Goal: Navigation & Orientation: Find specific page/section

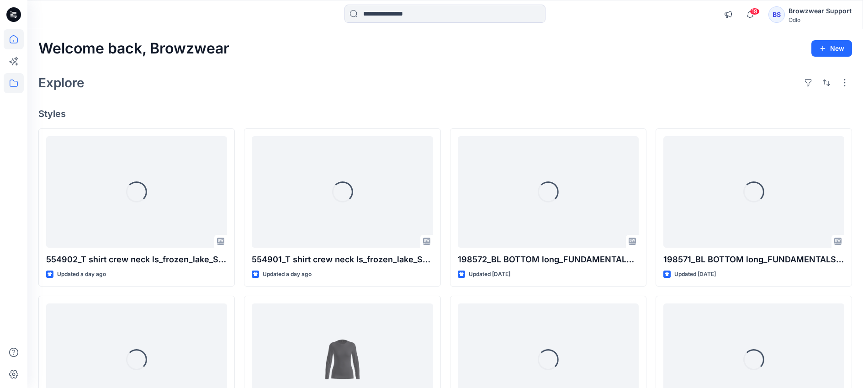
click at [21, 85] on icon at bounding box center [14, 83] width 20 height 20
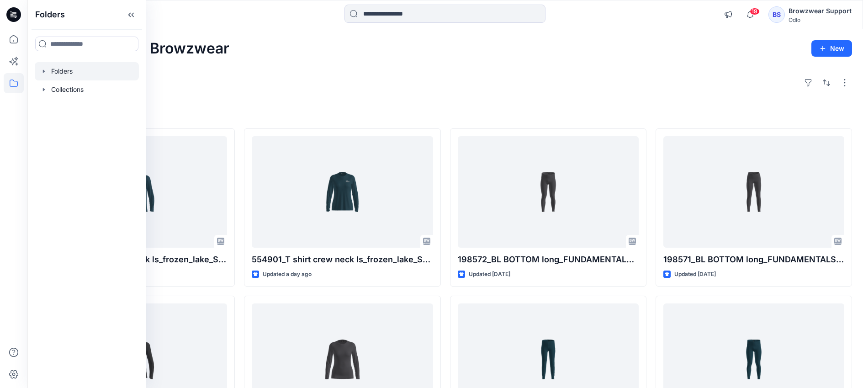
click at [42, 75] on div at bounding box center [87, 71] width 104 height 18
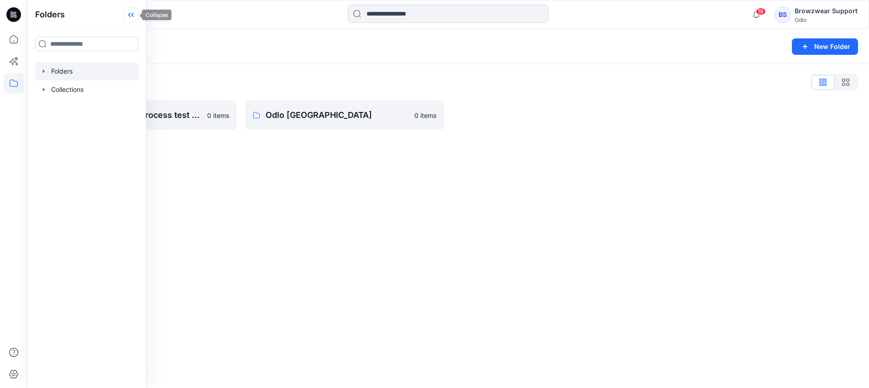
click at [130, 18] on icon at bounding box center [131, 14] width 15 height 15
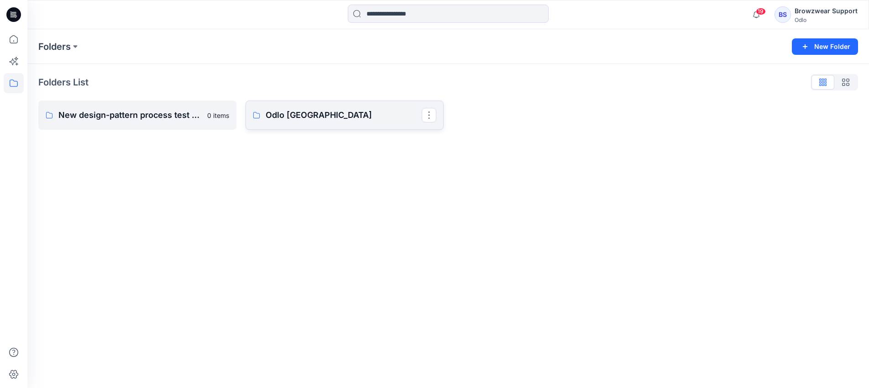
click at [351, 118] on p "Odlo Romania" at bounding box center [344, 115] width 156 height 13
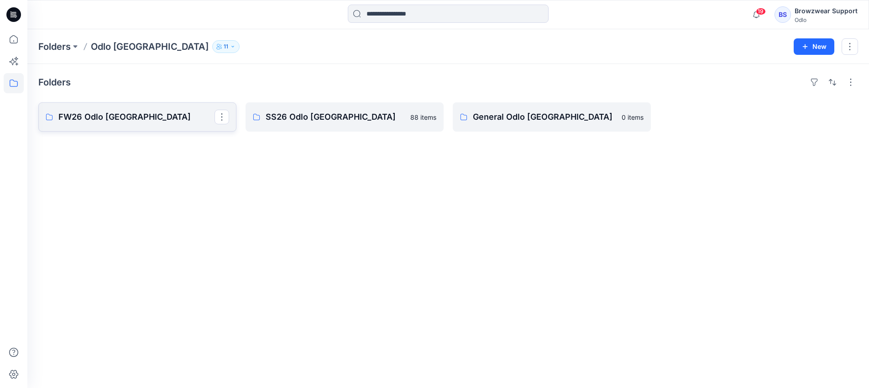
click at [106, 108] on link "FW26 Odlo Romania" at bounding box center [137, 116] width 198 height 29
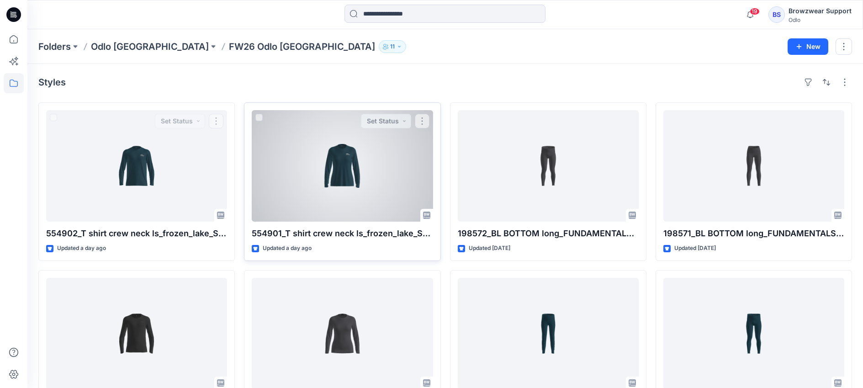
click at [330, 183] on div at bounding box center [342, 165] width 181 height 111
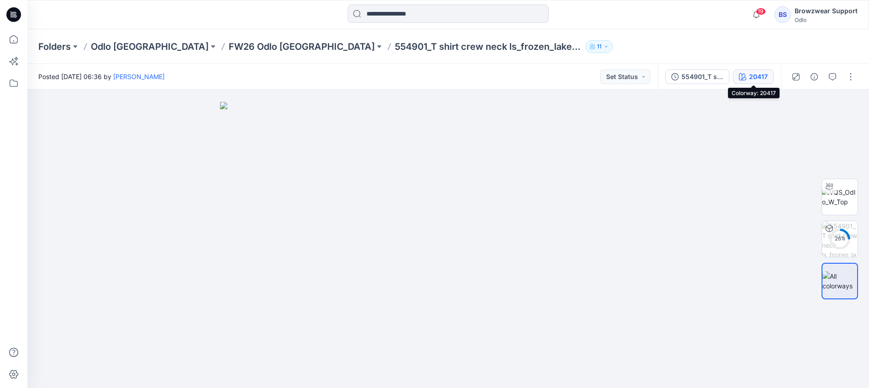
click at [761, 79] on div "20417" at bounding box center [758, 77] width 19 height 10
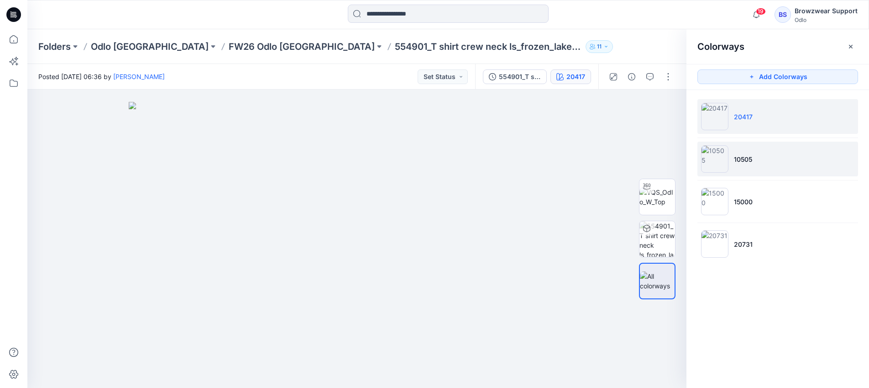
click at [757, 163] on li "10505" at bounding box center [778, 159] width 161 height 35
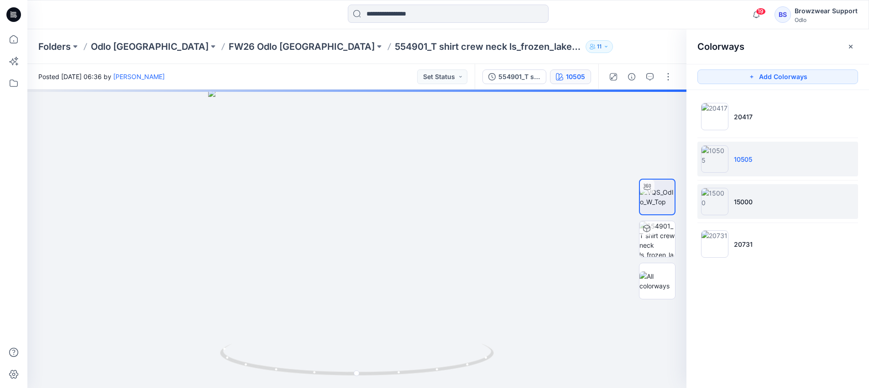
click at [763, 201] on li "15000" at bounding box center [778, 201] width 161 height 35
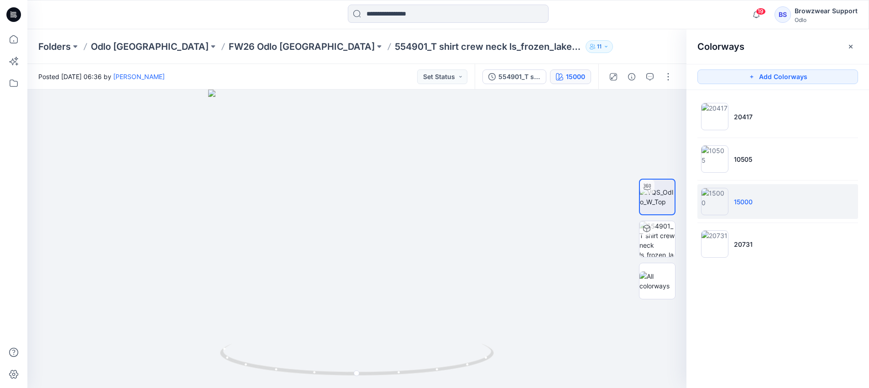
click at [815, 13] on div "Browzwear Support" at bounding box center [826, 10] width 63 height 11
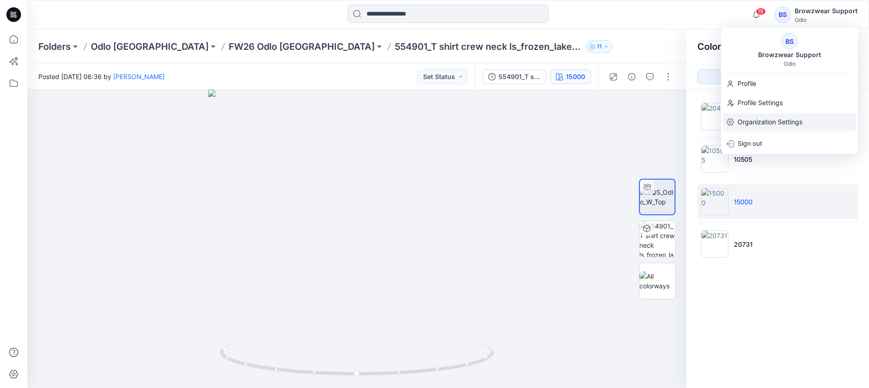
click at [769, 126] on p "Organization Settings" at bounding box center [770, 121] width 65 height 17
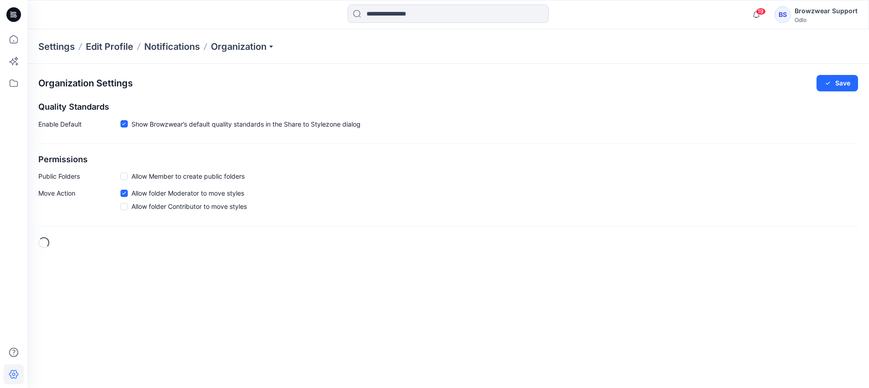
click at [800, 17] on div "Odlo" at bounding box center [826, 19] width 63 height 7
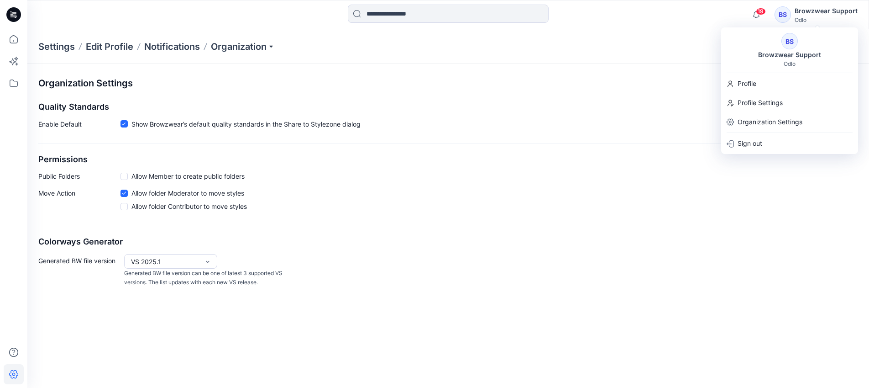
click at [800, 50] on div "Browzwear Support" at bounding box center [790, 54] width 74 height 11
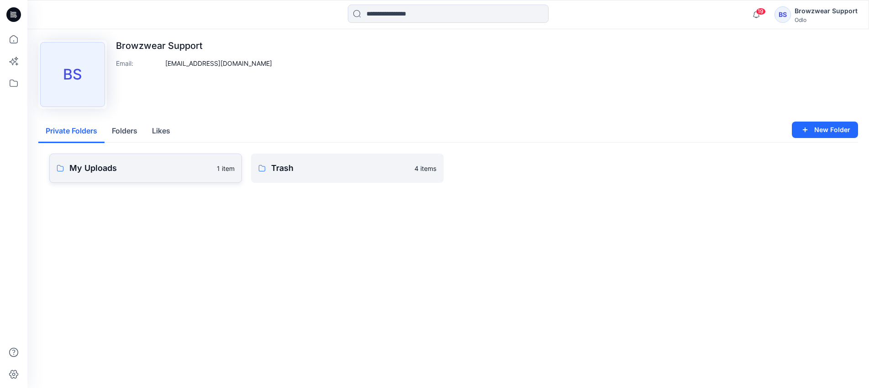
click at [137, 174] on link "My Uploads 1 item" at bounding box center [145, 167] width 193 height 29
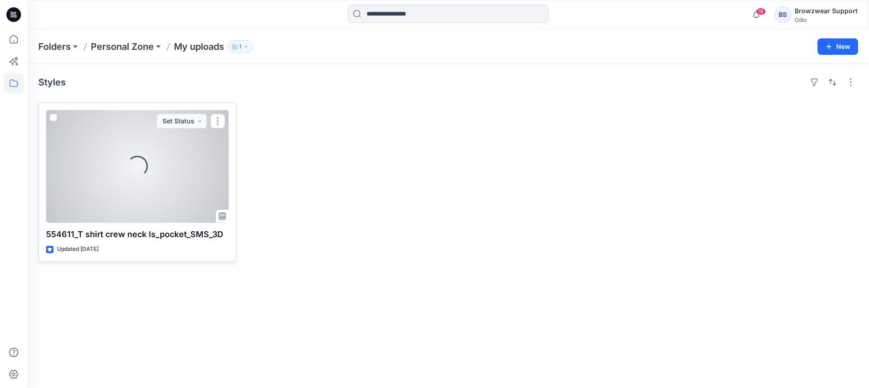
click at [115, 140] on div "Loading..." at bounding box center [137, 166] width 183 height 112
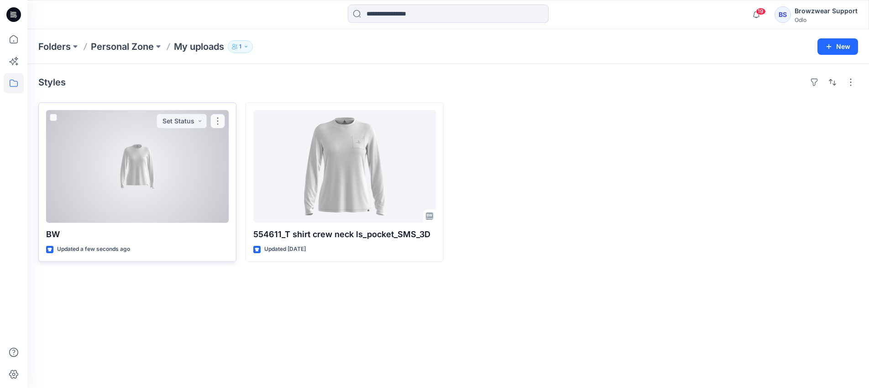
click at [150, 204] on div at bounding box center [137, 166] width 183 height 112
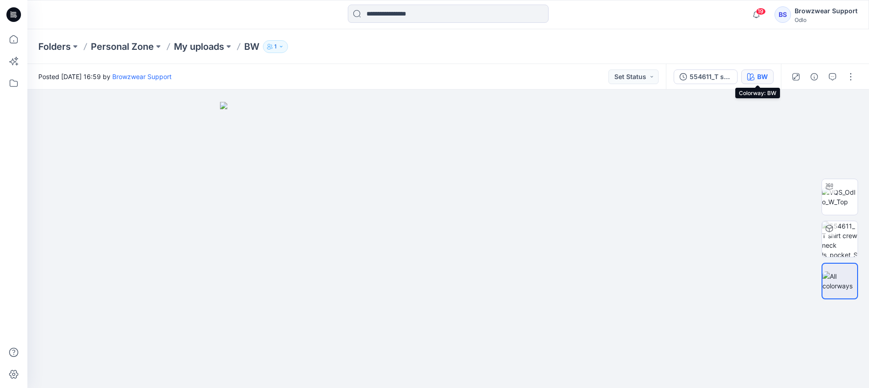
click at [758, 79] on div "BW" at bounding box center [763, 77] width 11 height 10
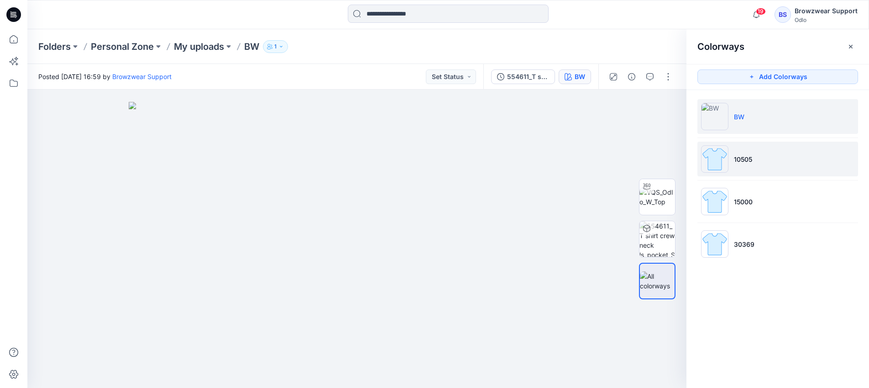
click at [765, 158] on li "10505" at bounding box center [778, 159] width 161 height 35
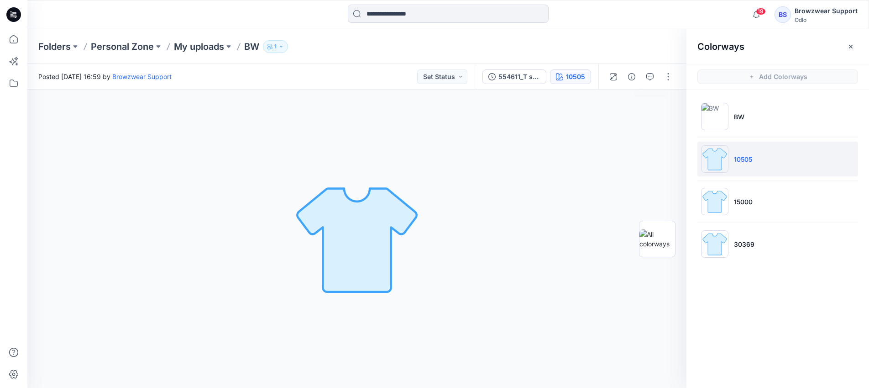
click at [625, 22] on div at bounding box center [448, 15] width 421 height 20
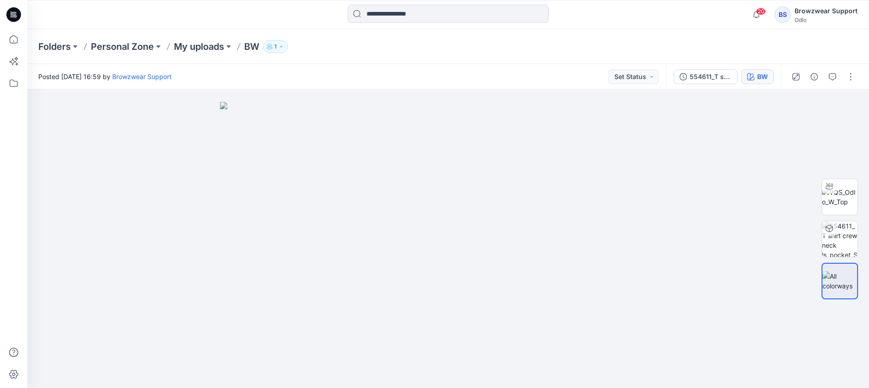
click at [761, 78] on div "BW" at bounding box center [763, 77] width 11 height 10
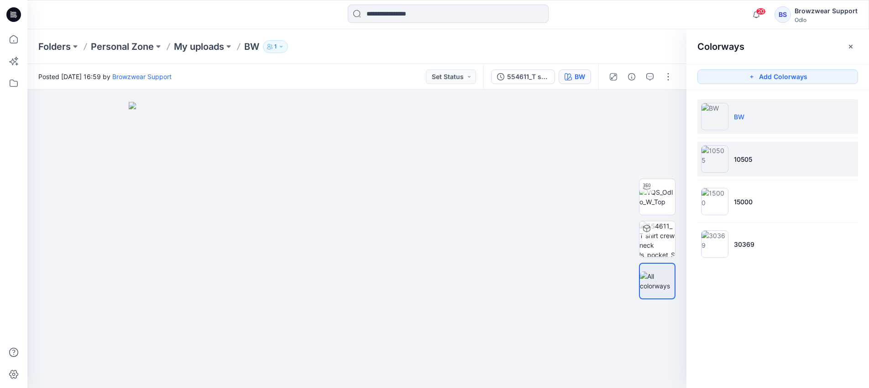
click at [774, 166] on li "10505" at bounding box center [778, 159] width 161 height 35
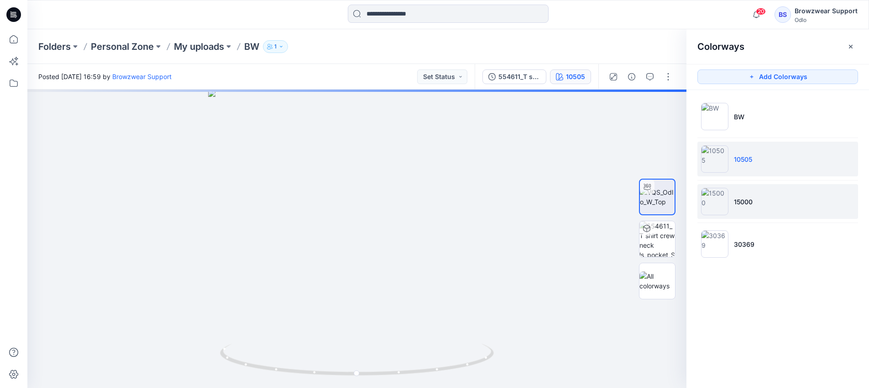
click at [784, 192] on li "15000" at bounding box center [778, 201] width 161 height 35
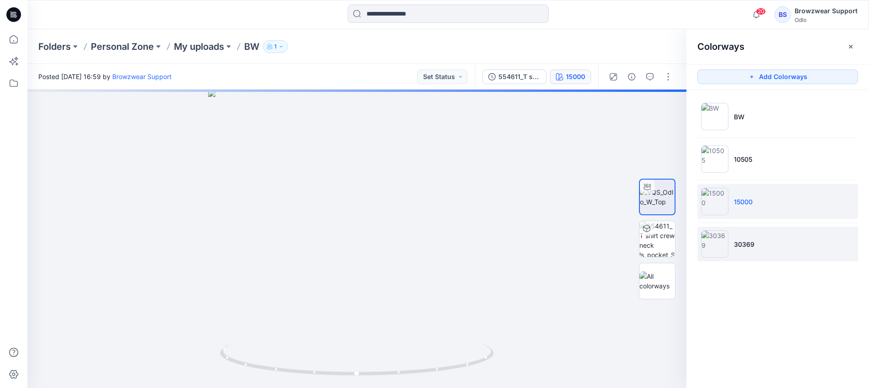
click at [785, 240] on li "30369" at bounding box center [778, 243] width 161 height 35
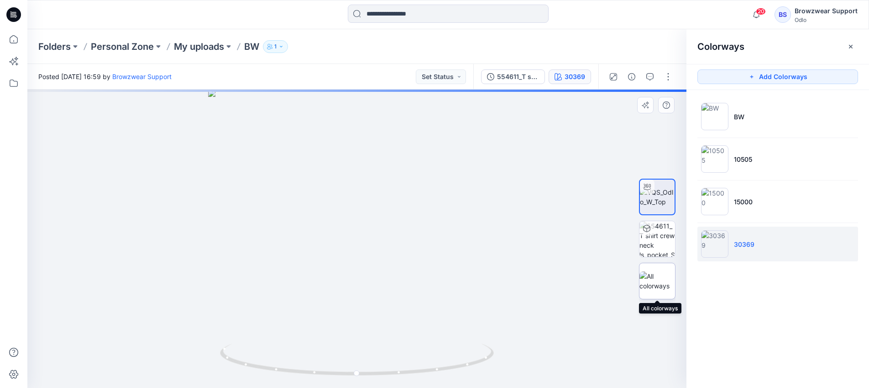
click at [654, 283] on img at bounding box center [658, 280] width 36 height 19
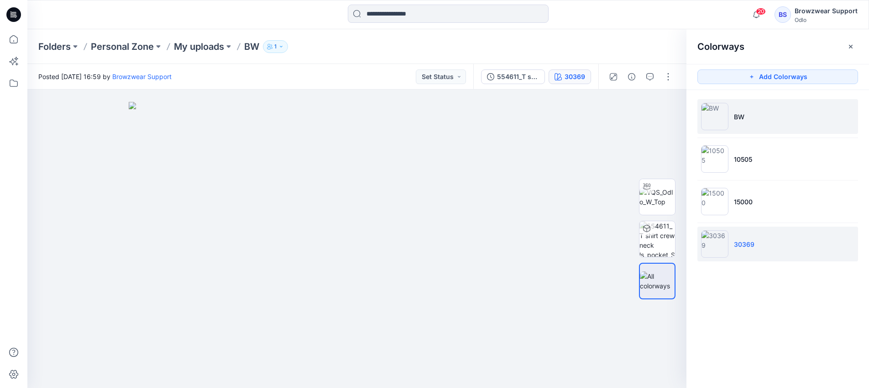
click at [779, 128] on li "BW" at bounding box center [778, 116] width 161 height 35
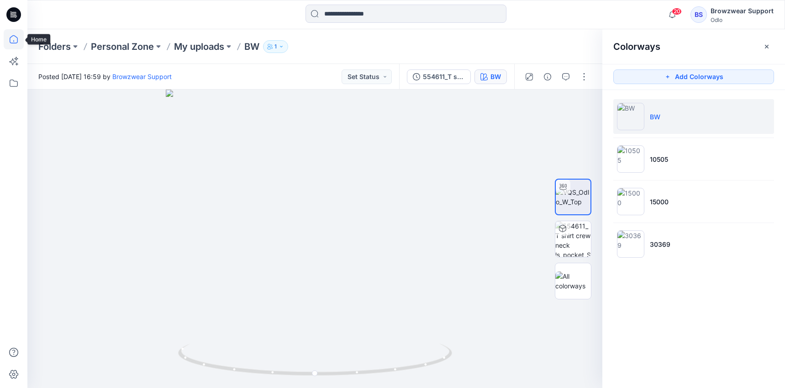
click at [13, 39] on icon at bounding box center [14, 39] width 20 height 20
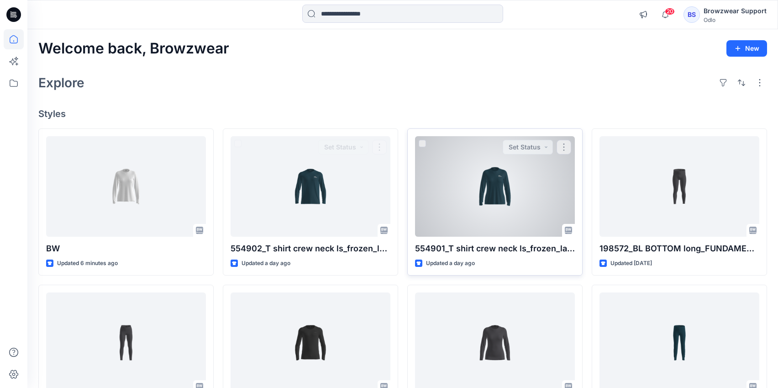
scroll to position [131, 0]
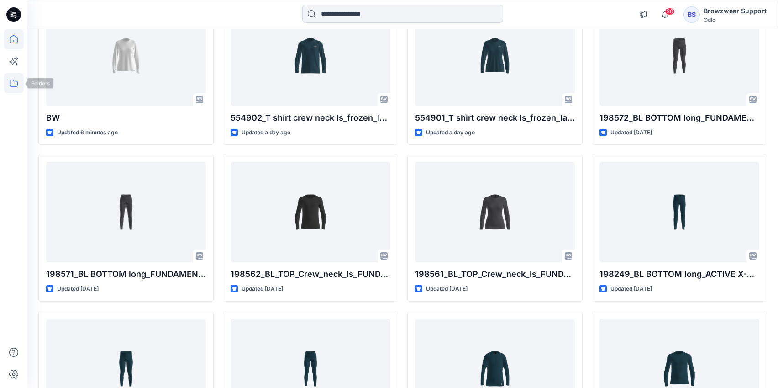
click at [17, 89] on icon at bounding box center [14, 83] width 20 height 20
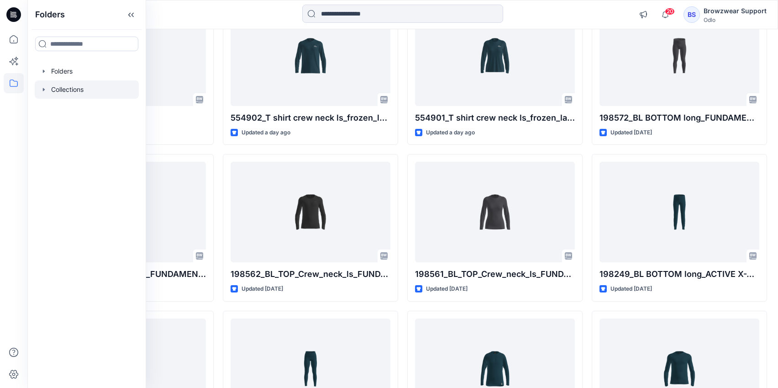
click at [56, 89] on div at bounding box center [87, 89] width 104 height 18
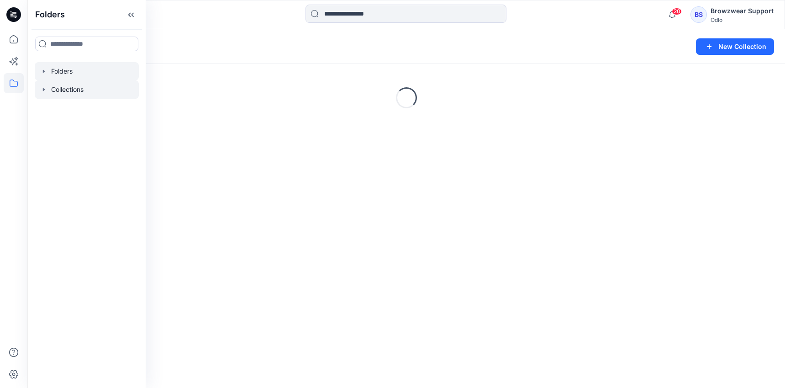
click at [62, 77] on div at bounding box center [87, 71] width 104 height 18
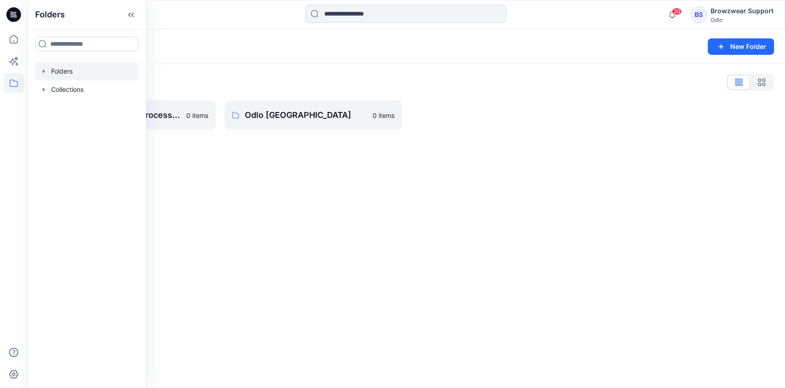
click at [44, 73] on icon "button" at bounding box center [43, 71] width 7 height 7
click at [67, 106] on div at bounding box center [99, 108] width 128 height 18
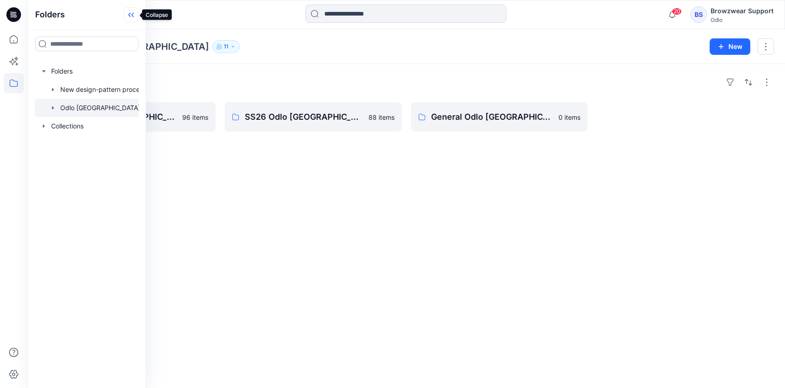
click at [132, 20] on icon at bounding box center [131, 14] width 15 height 15
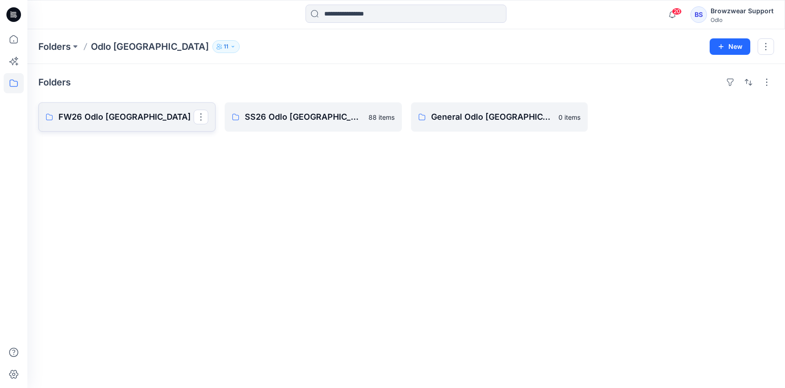
click at [148, 114] on p "FW26 Odlo Romania" at bounding box center [125, 117] width 135 height 13
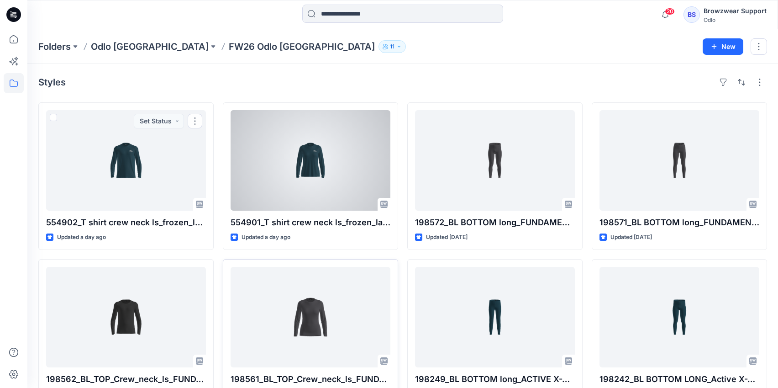
scroll to position [113, 0]
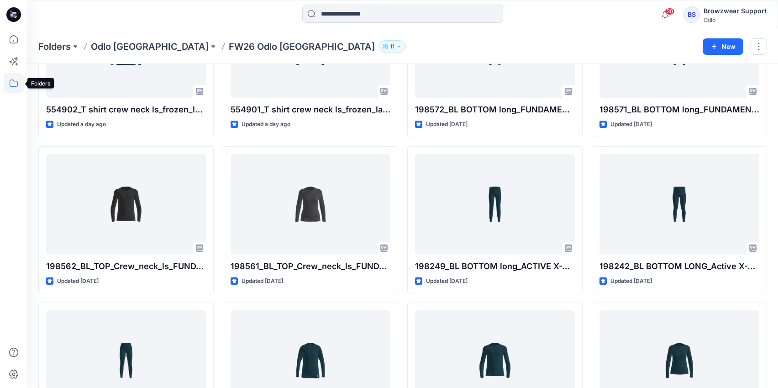
click at [16, 84] on icon at bounding box center [14, 83] width 20 height 20
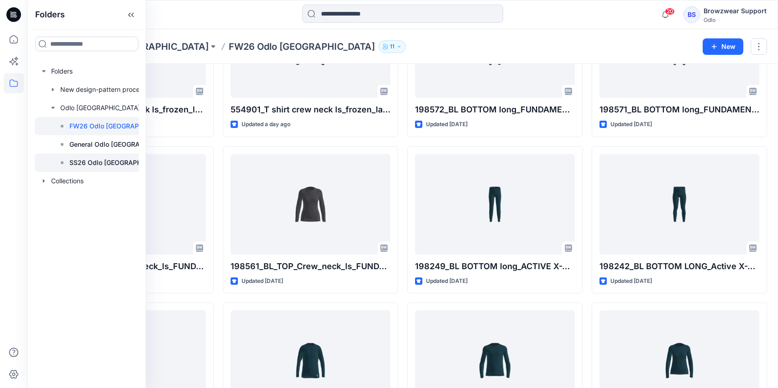
click at [80, 156] on div at bounding box center [103, 162] width 137 height 18
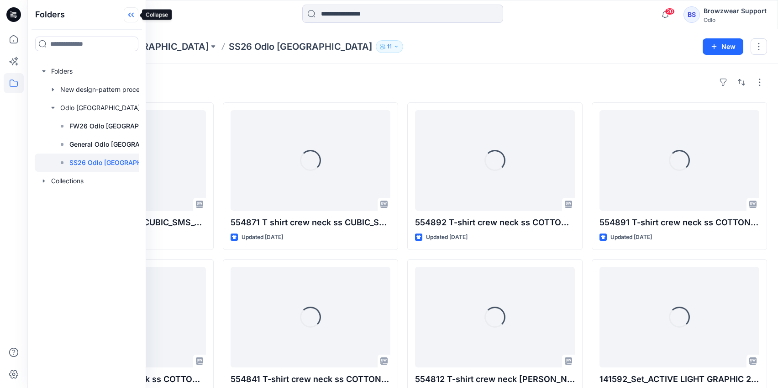
click at [132, 20] on icon at bounding box center [131, 14] width 15 height 15
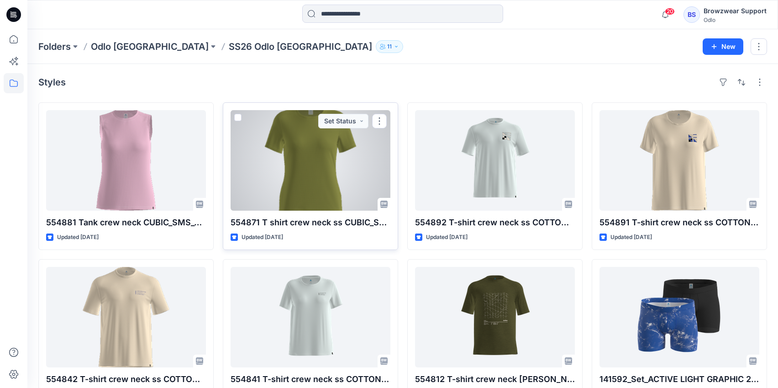
click at [295, 157] on div at bounding box center [311, 160] width 160 height 100
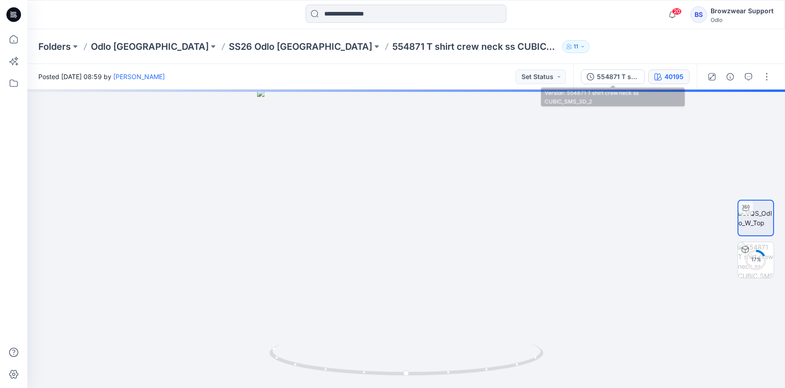
click at [682, 74] on div "40195" at bounding box center [673, 77] width 19 height 10
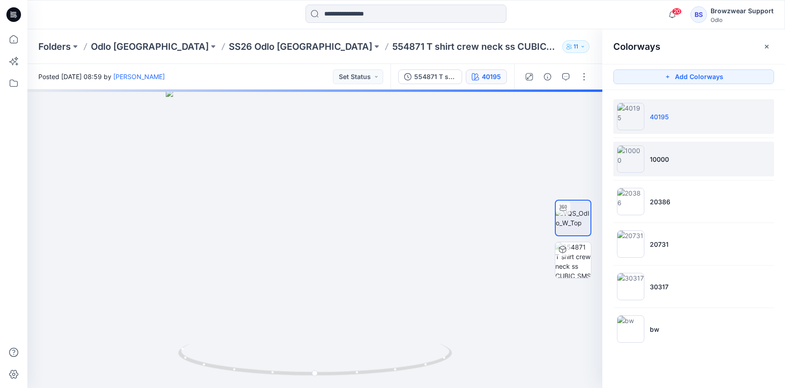
click at [679, 157] on li "10000" at bounding box center [693, 159] width 161 height 35
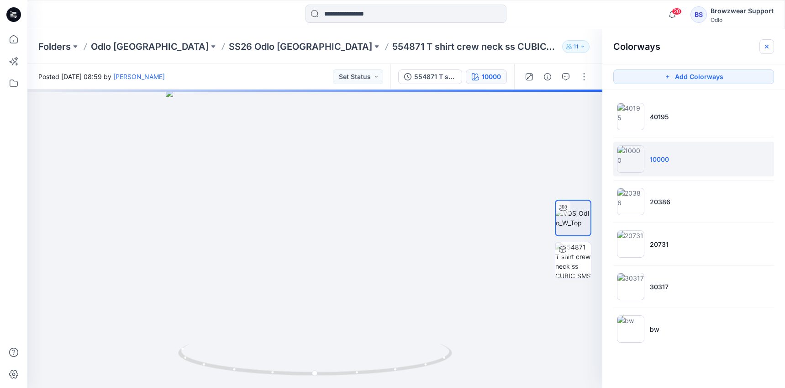
click at [768, 47] on icon "button" at bounding box center [767, 46] width 4 height 4
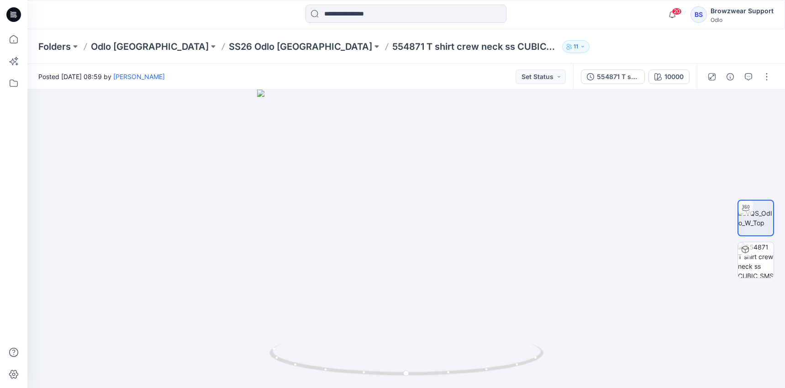
click at [726, 14] on div "Browzwear Support" at bounding box center [742, 10] width 63 height 11
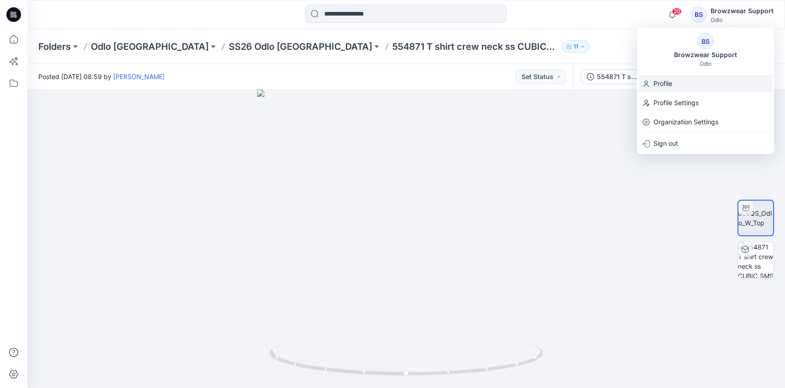
click at [712, 77] on div "Profile" at bounding box center [705, 83] width 133 height 17
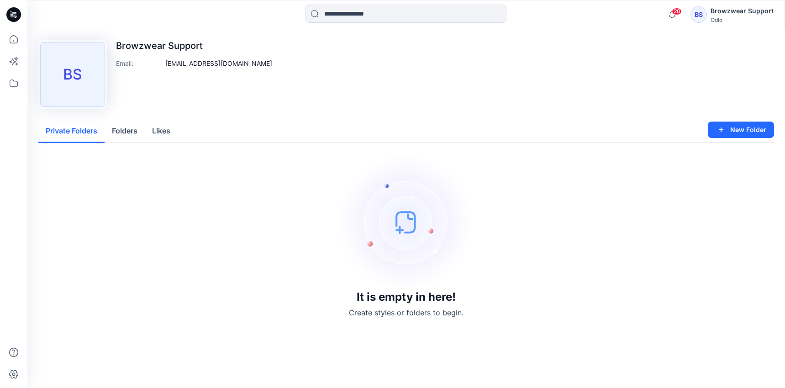
click at [726, 22] on div "Browzwear Support Odlo" at bounding box center [742, 14] width 63 height 18
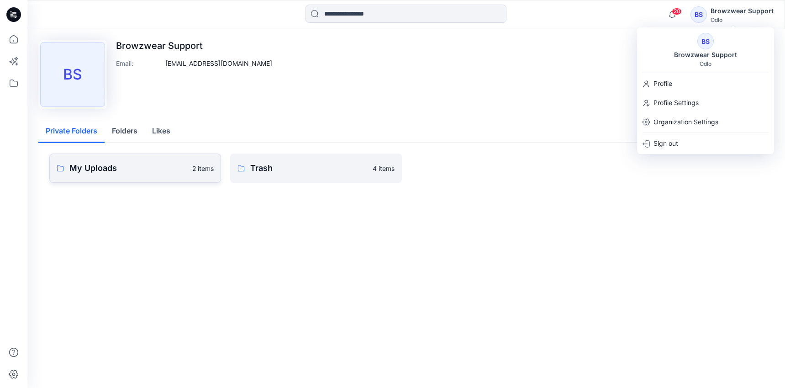
click at [163, 167] on p "My Uploads" at bounding box center [127, 168] width 117 height 13
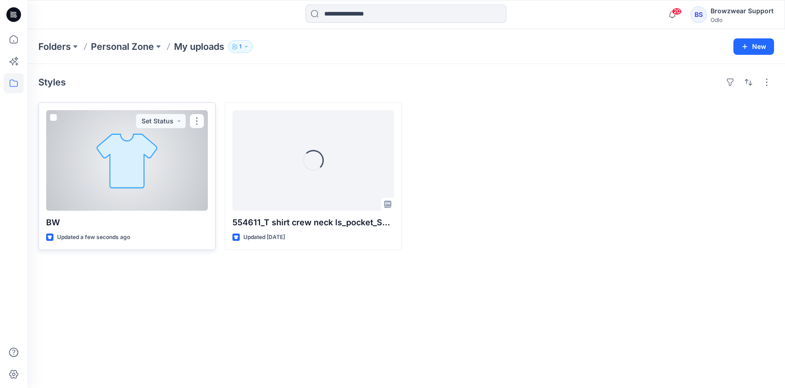
click at [95, 189] on div at bounding box center [127, 160] width 162 height 100
